Goal: Transaction & Acquisition: Purchase product/service

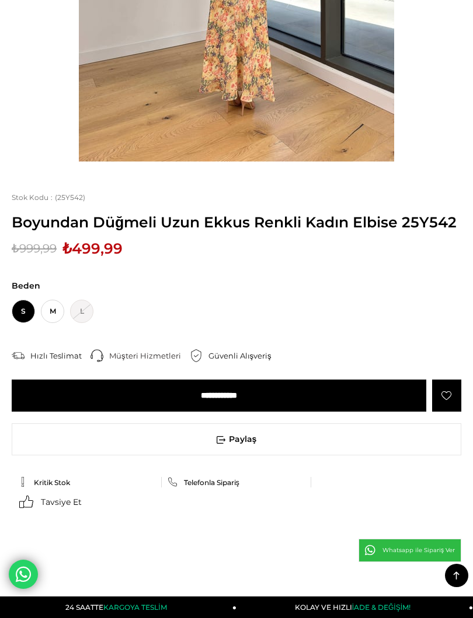
scroll to position [354, 0]
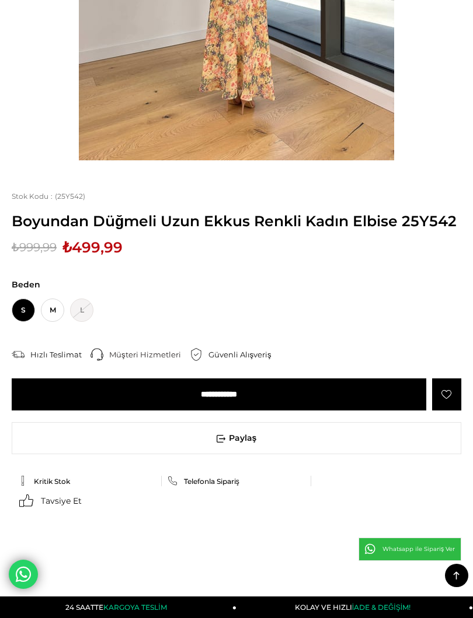
click at [322, 387] on input "**********" at bounding box center [219, 395] width 414 height 32
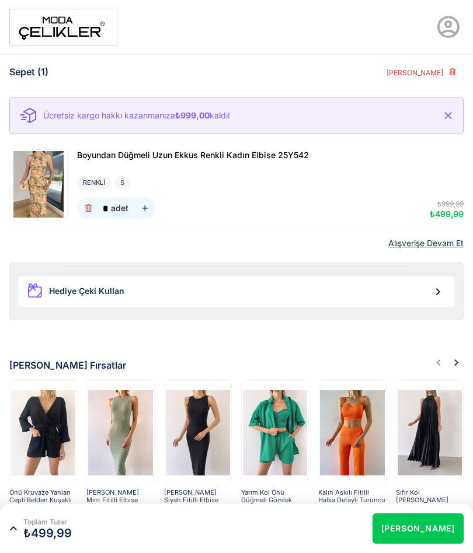
click at [429, 246] on link "Alışverişe Devam Et" at bounding box center [425, 244] width 75 height 10
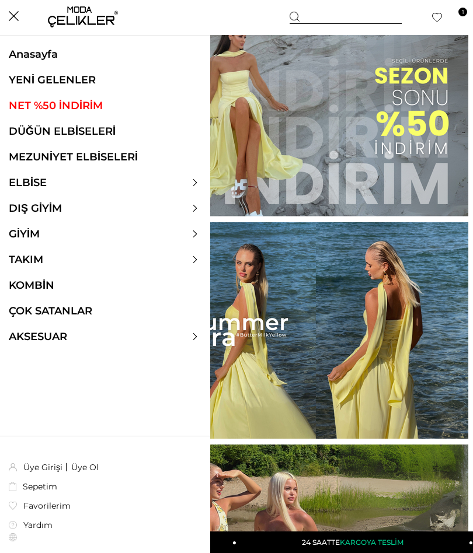
click at [50, 184] on link "ELBİSE" at bounding box center [27, 182] width 55 height 13
click at [30, 184] on link "ELBİSE" at bounding box center [27, 182] width 55 height 13
click at [194, 183] on icon at bounding box center [194, 182] width 7 height 7
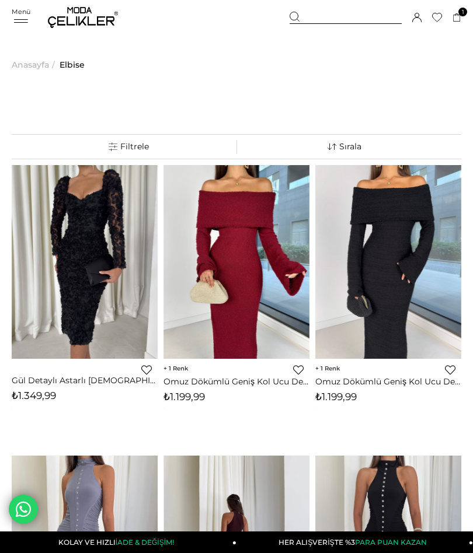
click at [0, 0] on link "Sipariş Tamamla" at bounding box center [0, 0] width 0 height 0
